Goal: Information Seeking & Learning: Learn about a topic

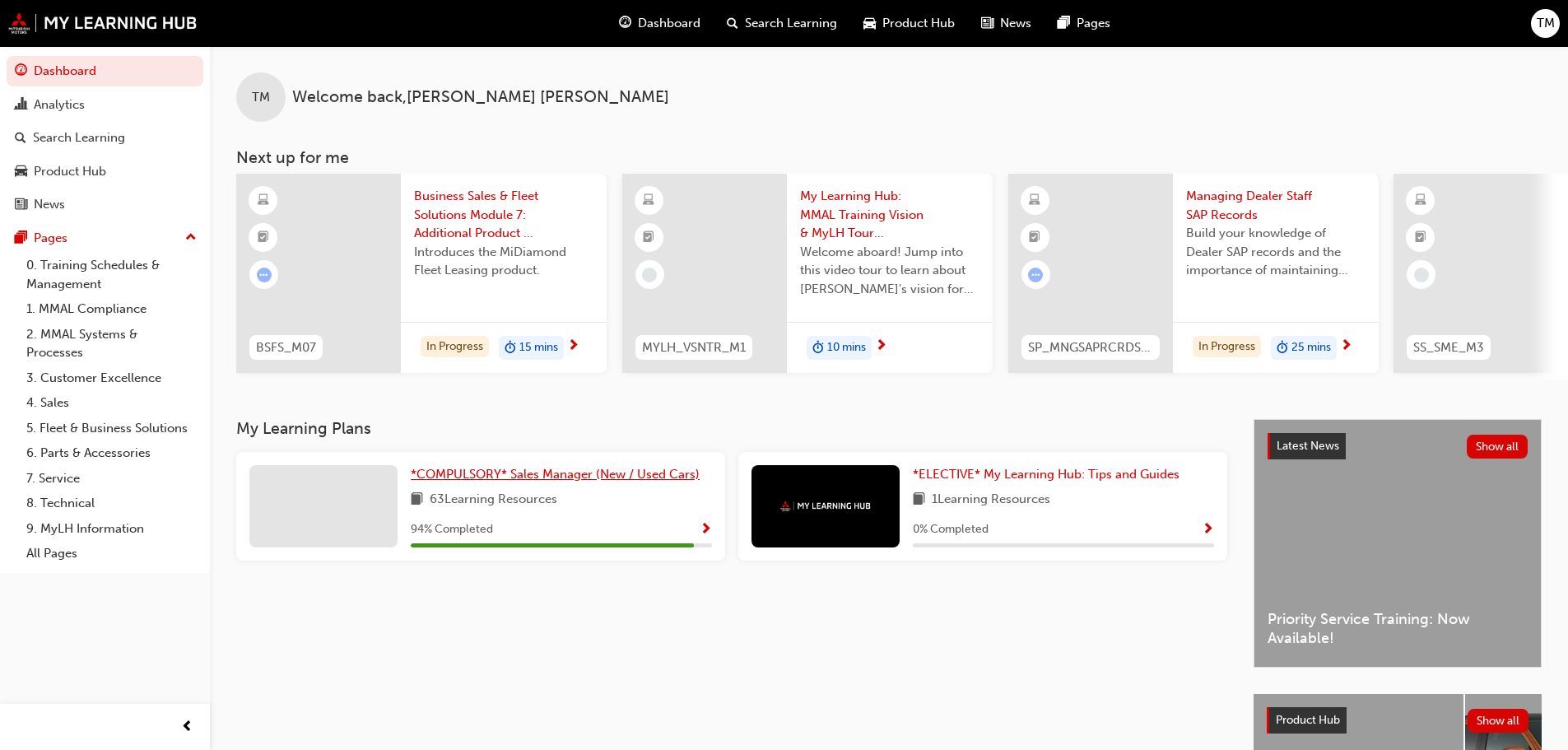
click at [447, 479] on span "*COMPULSORY* Sales Manager (New / Used Cars)" at bounding box center [555, 474] width 289 height 15
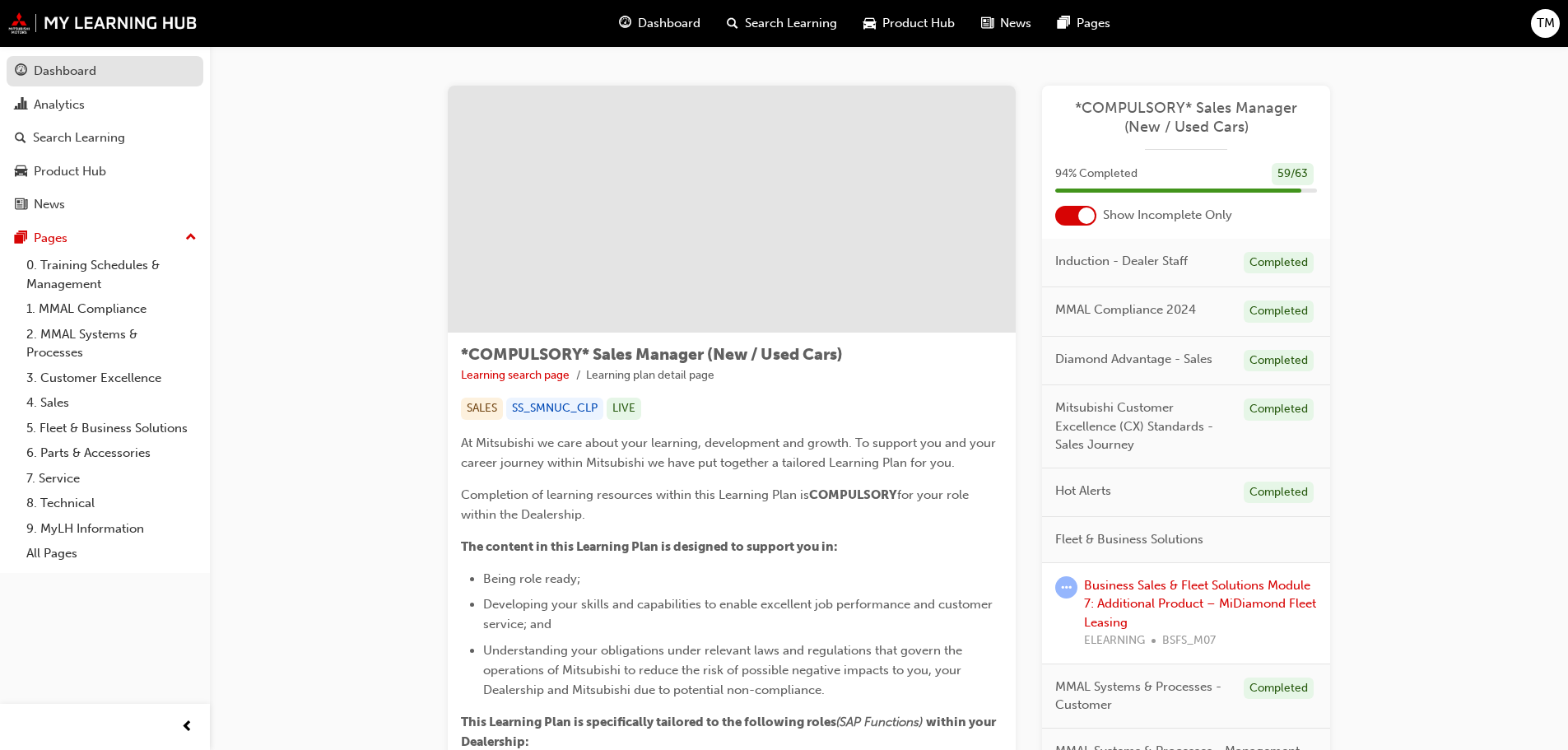
click at [80, 80] on div "Dashboard" at bounding box center [65, 72] width 62 height 19
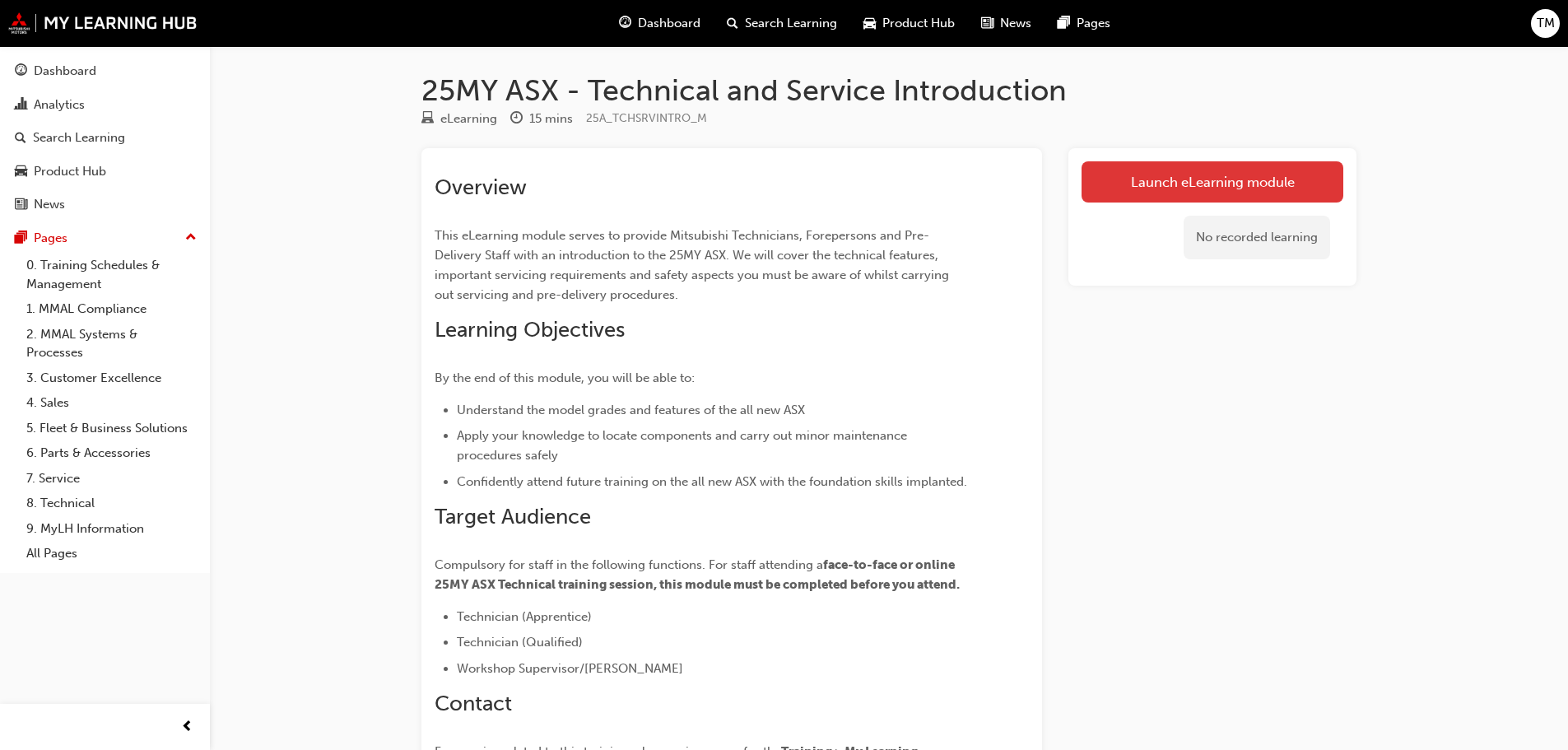
click at [1242, 188] on link "Launch eLearning module" at bounding box center [1213, 182] width 262 height 41
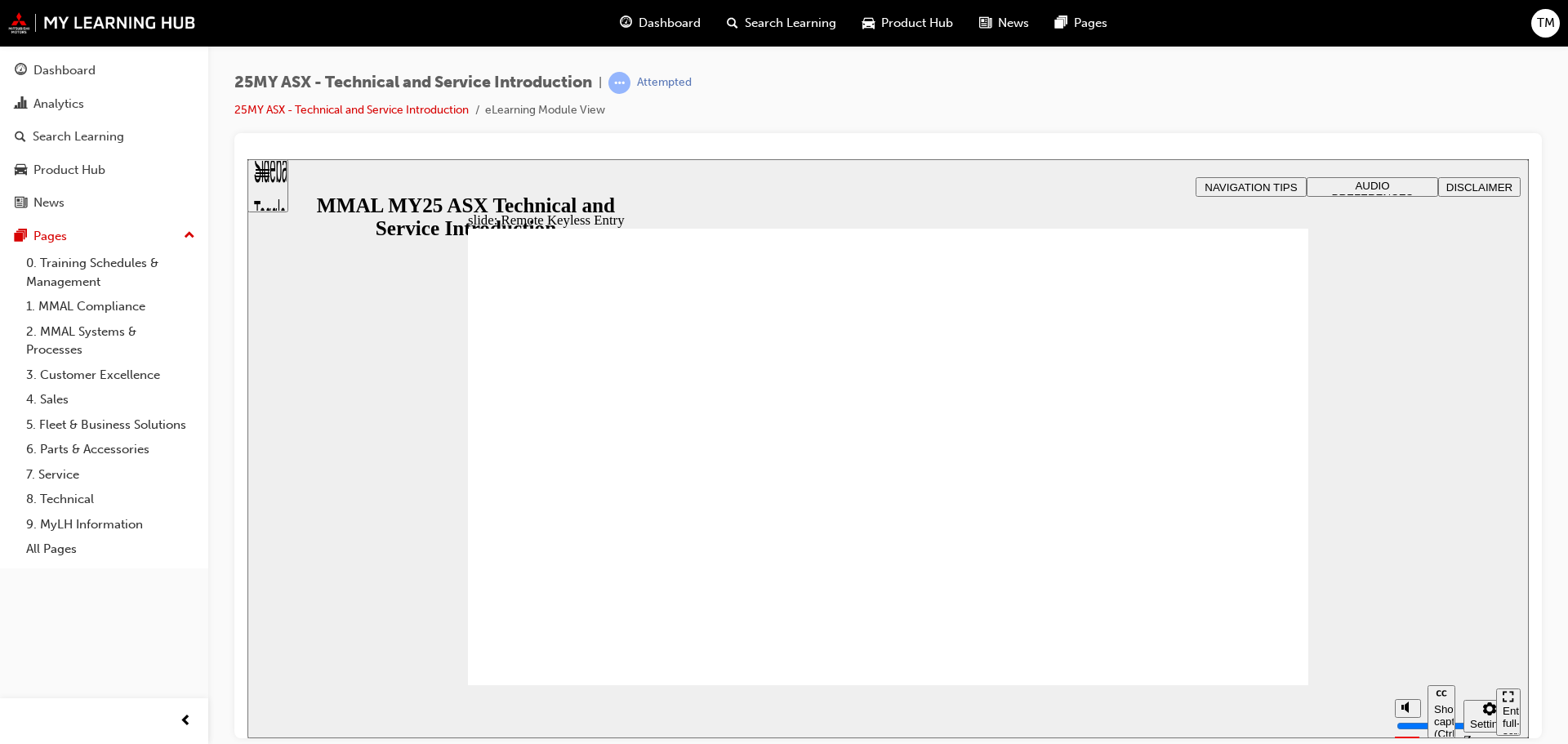
type input "5"
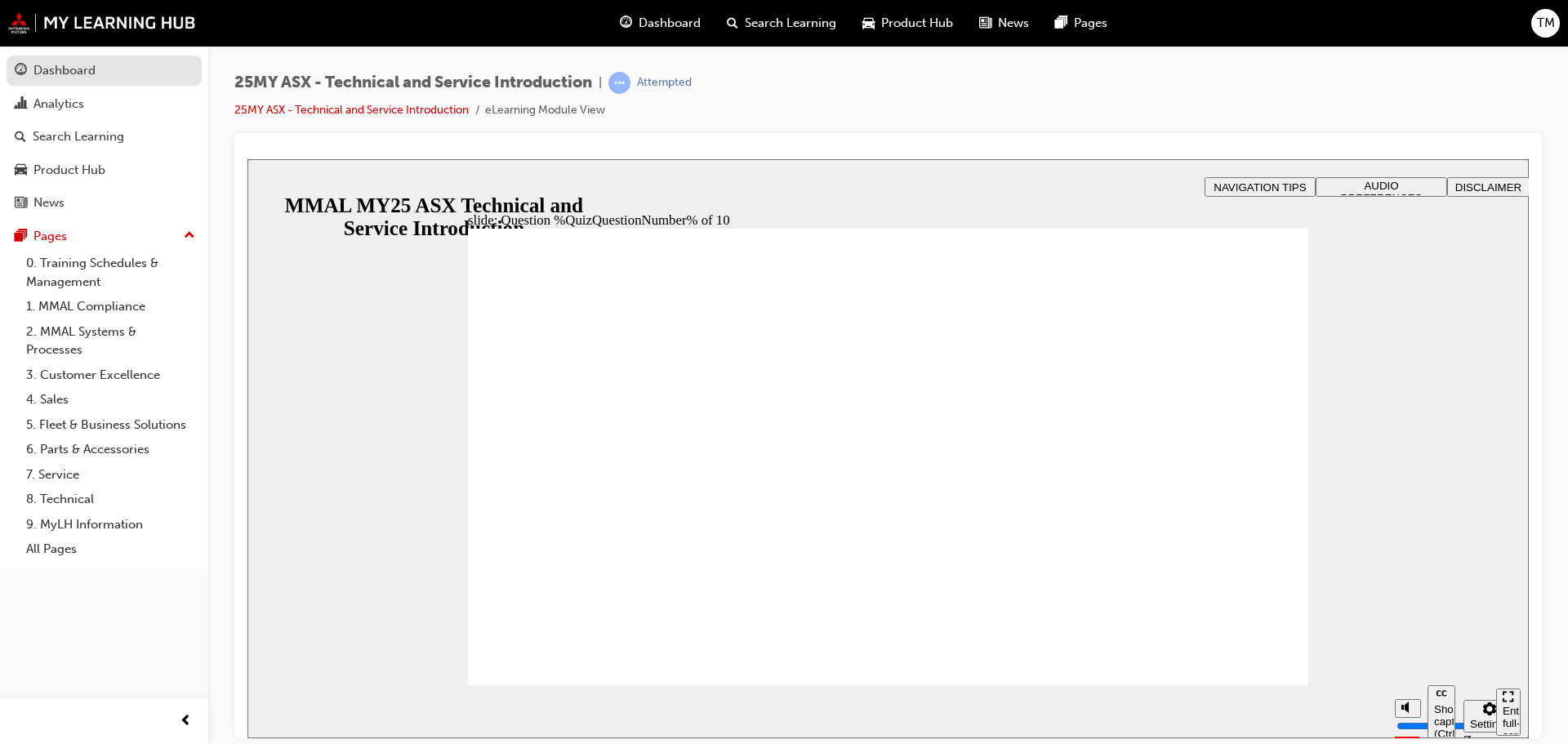
click at [87, 74] on div "Dashboard" at bounding box center [65, 71] width 62 height 19
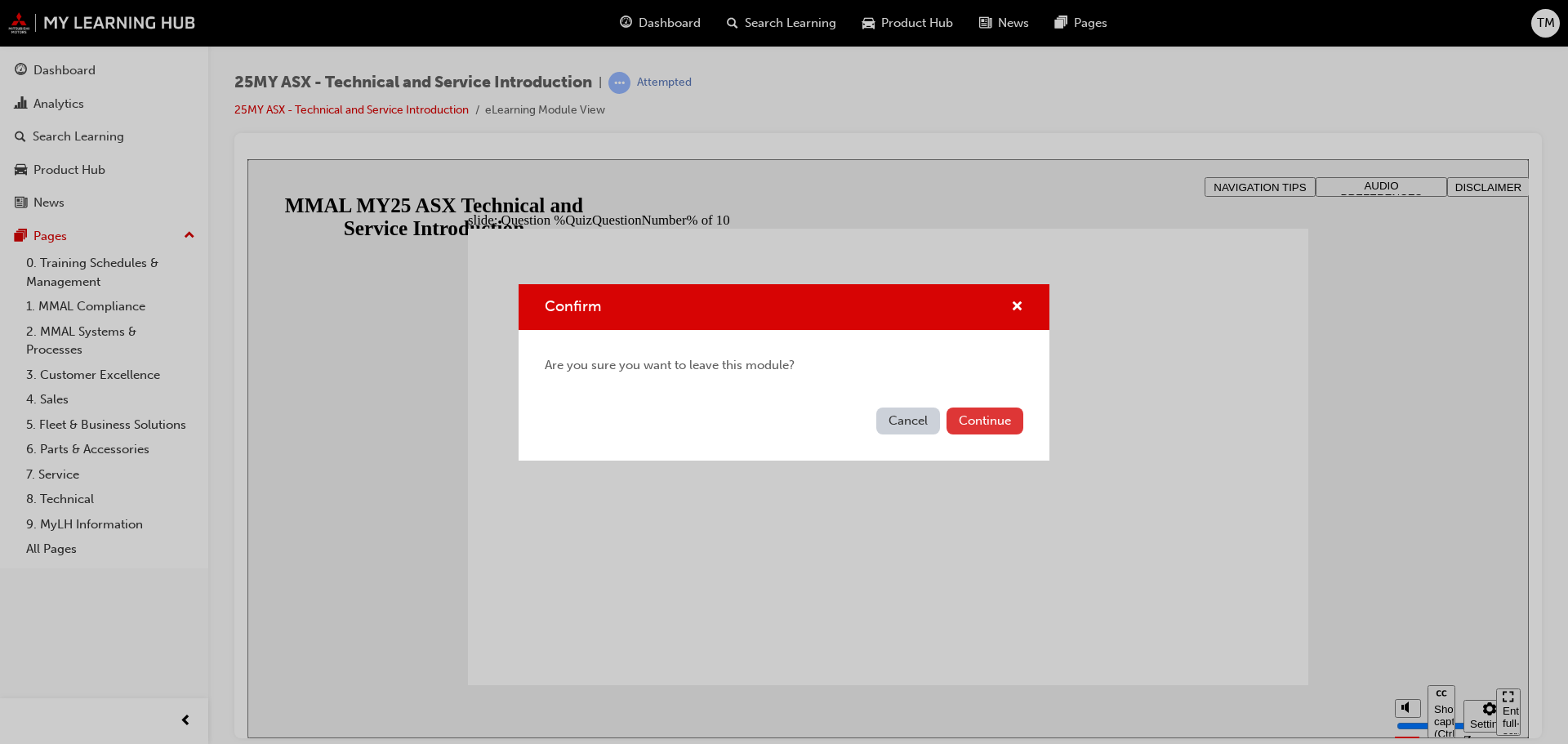
click at [1007, 419] on button "Continue" at bounding box center [985, 421] width 77 height 27
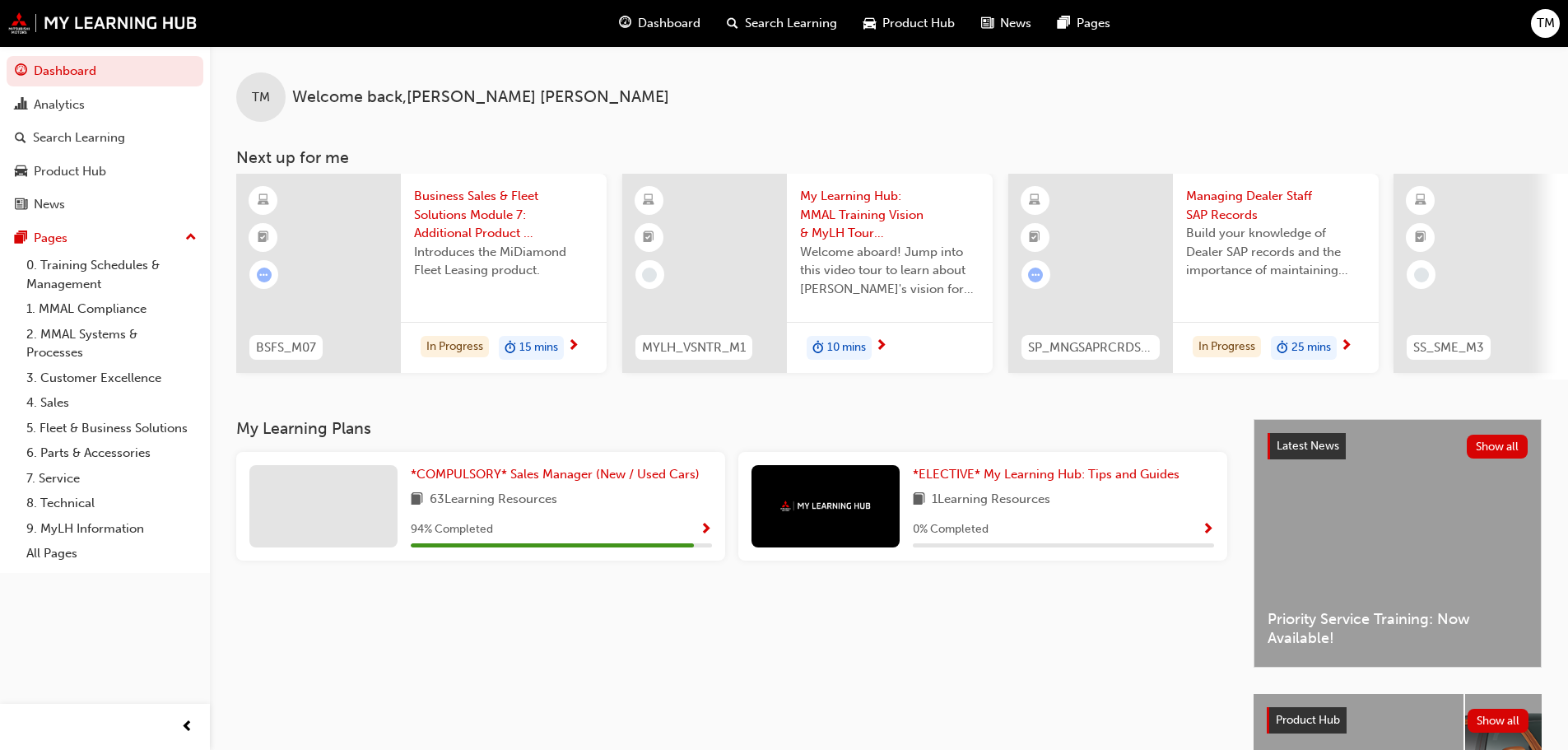
click at [1060, 626] on div "My Learning Plans *COMPULSORY* Sales Manager (New / Used Cars) 63 Learning Reso…" at bounding box center [745, 675] width 1018 height 511
